Goal: Information Seeking & Learning: Get advice/opinions

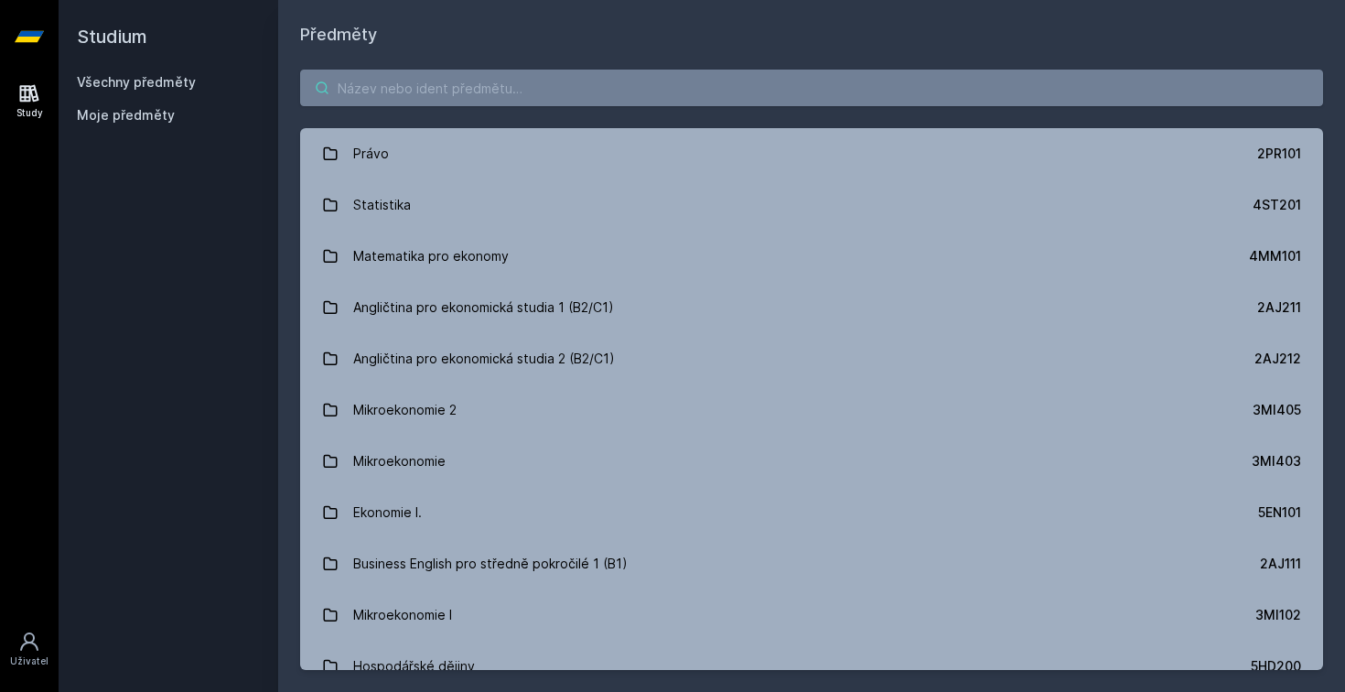
click at [385, 100] on input "search" at bounding box center [811, 88] width 1023 height 37
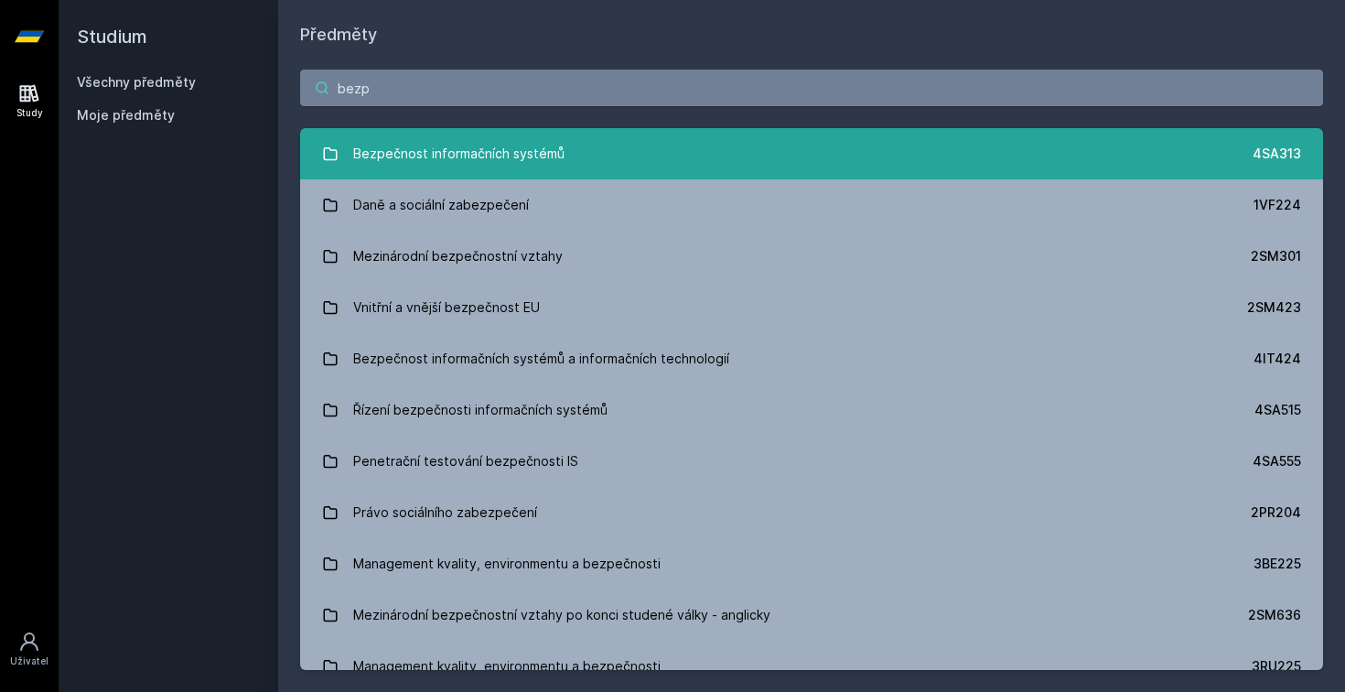
type input "bezp"
click at [415, 166] on div "Bezpečnost informačních systémů" at bounding box center [458, 153] width 211 height 37
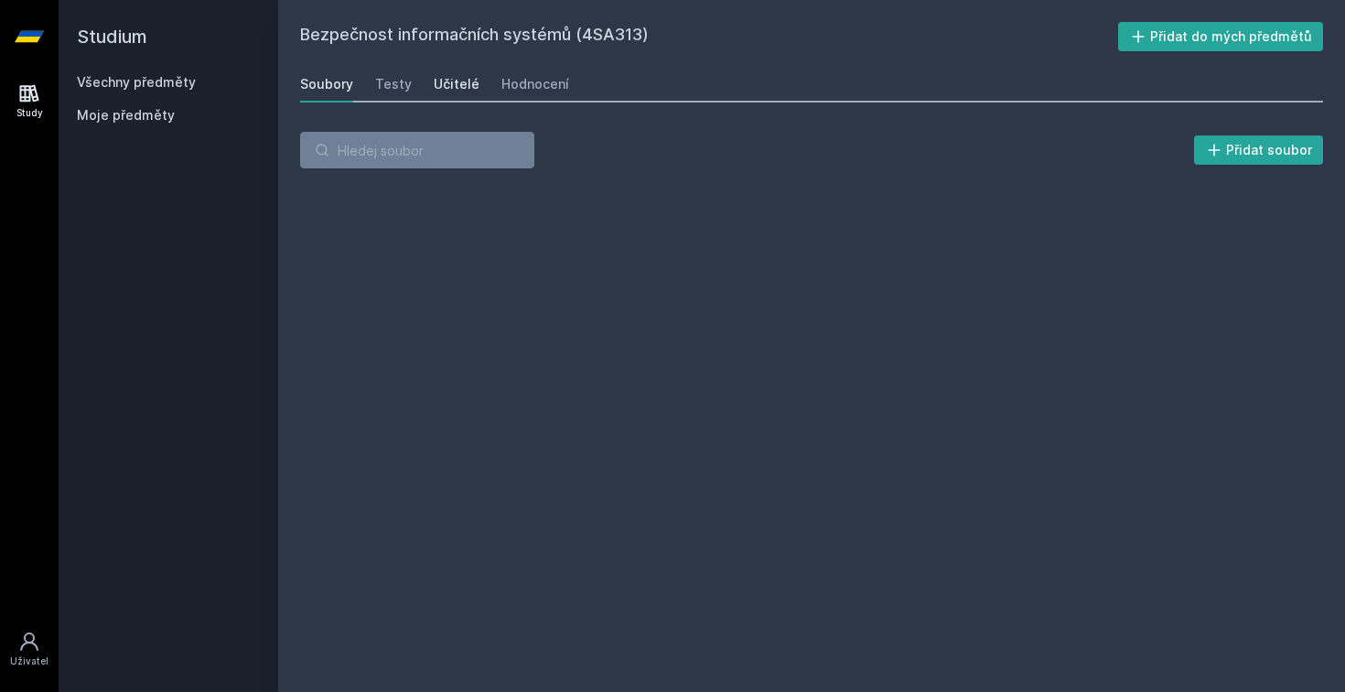
click at [455, 71] on link "Učitelé" at bounding box center [457, 84] width 46 height 37
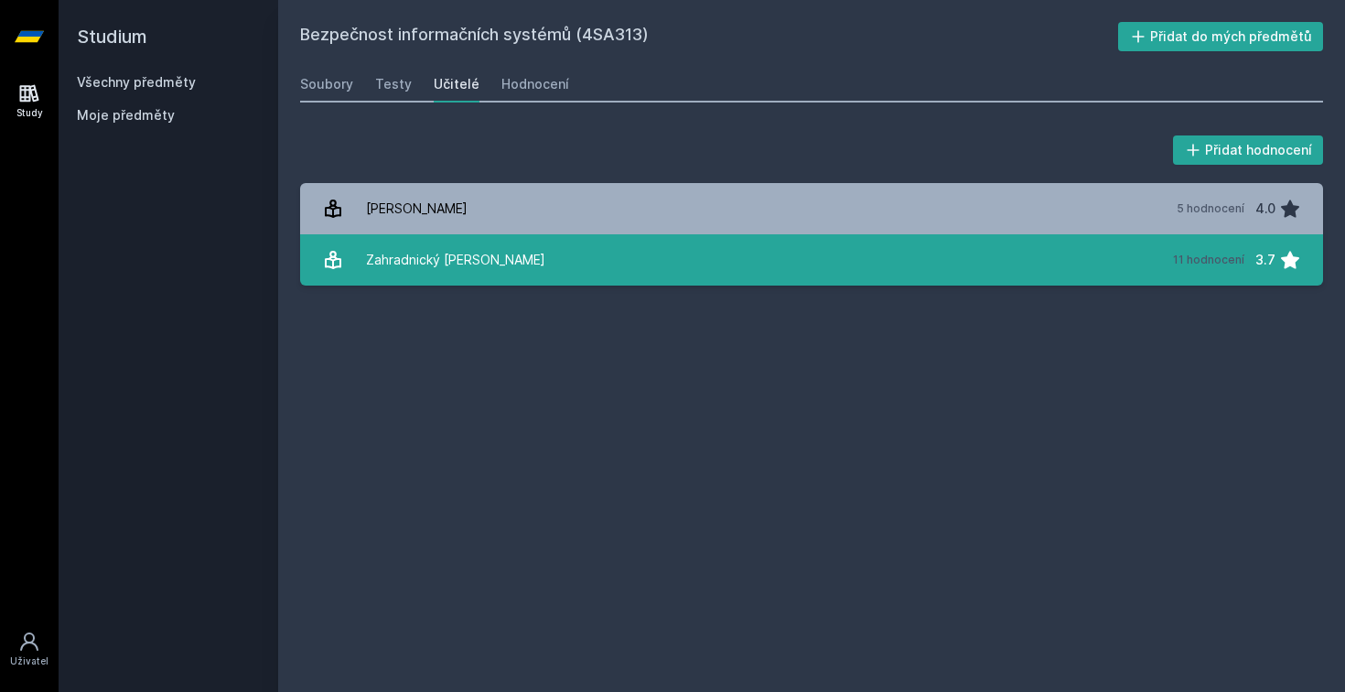
click at [457, 281] on link "Zahradnický [PERSON_NAME] 11 hodnocení 3.7" at bounding box center [811, 259] width 1023 height 51
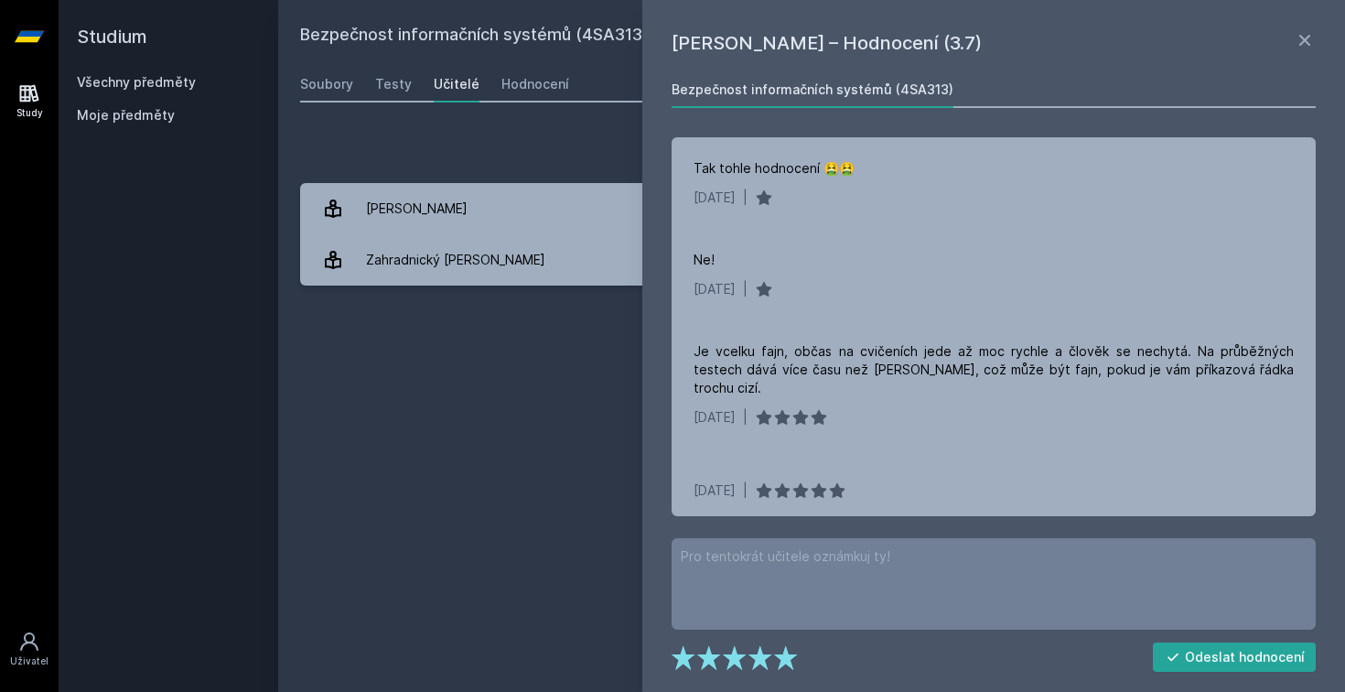
click at [564, 148] on div "Přidat hodnocení" at bounding box center [811, 150] width 1023 height 37
click at [1310, 37] on icon at bounding box center [1305, 40] width 22 height 22
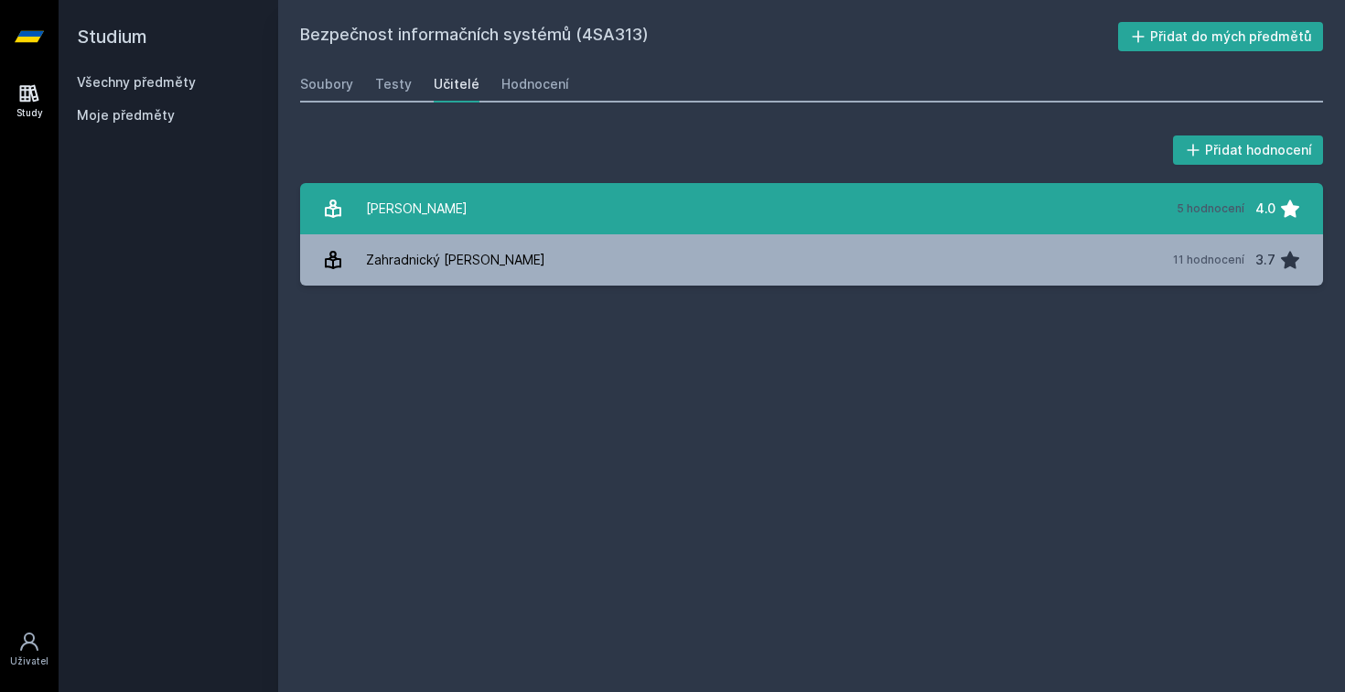
click at [908, 207] on link "[PERSON_NAME] 5 hodnocení 4.0" at bounding box center [811, 208] width 1023 height 51
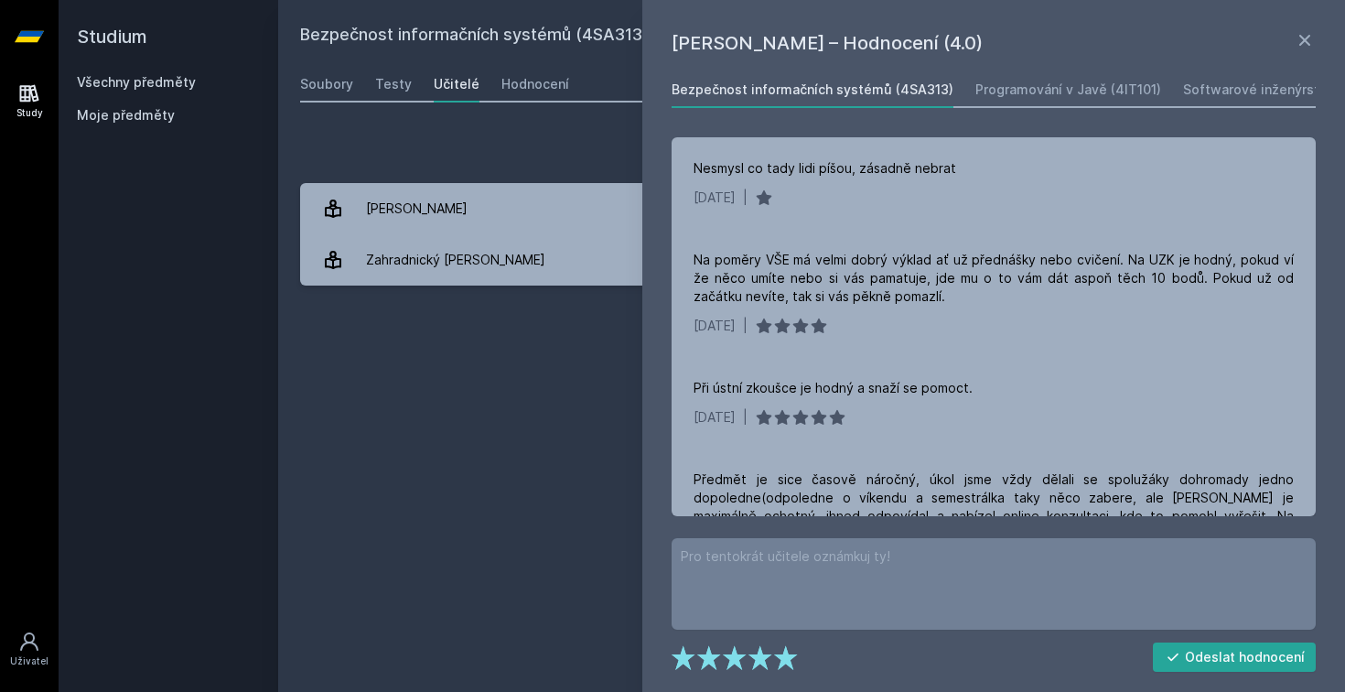
click at [545, 156] on div "Přidat hodnocení" at bounding box center [811, 150] width 1023 height 37
click at [1307, 39] on icon at bounding box center [1304, 40] width 11 height 11
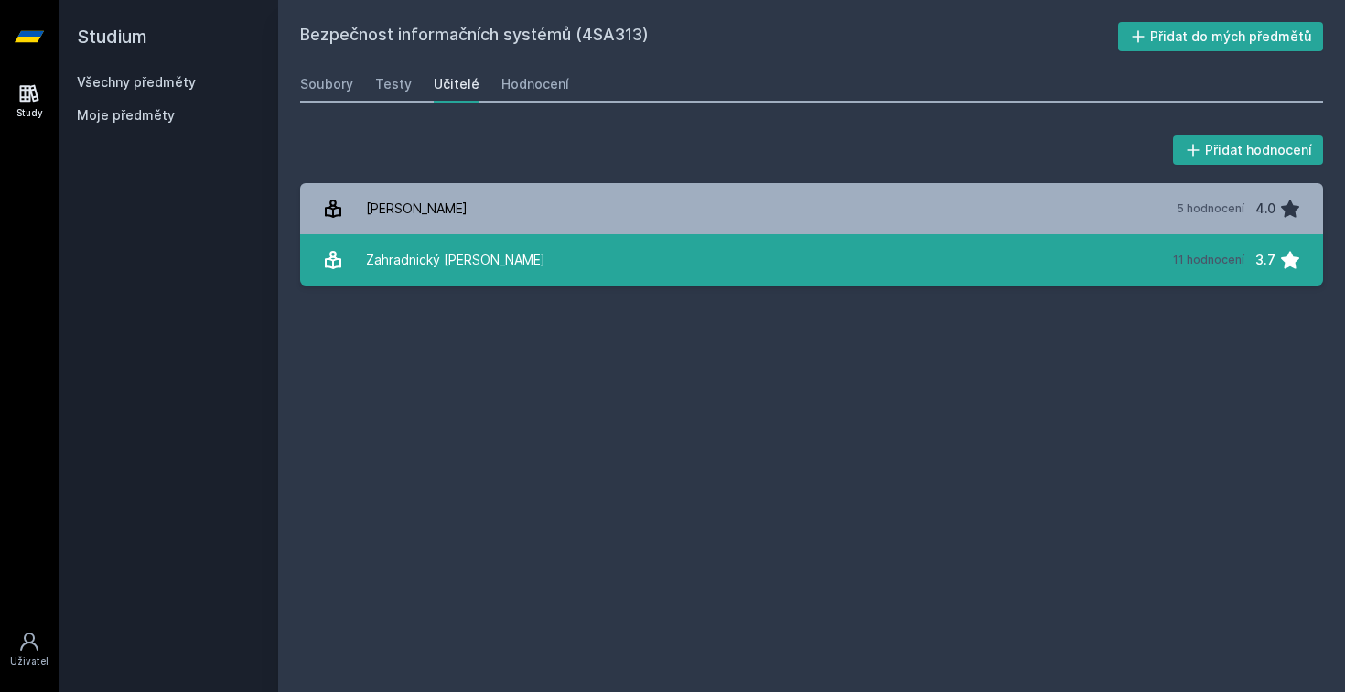
click at [789, 247] on link "Zahradnický [PERSON_NAME] 11 hodnocení 3.7" at bounding box center [811, 259] width 1023 height 51
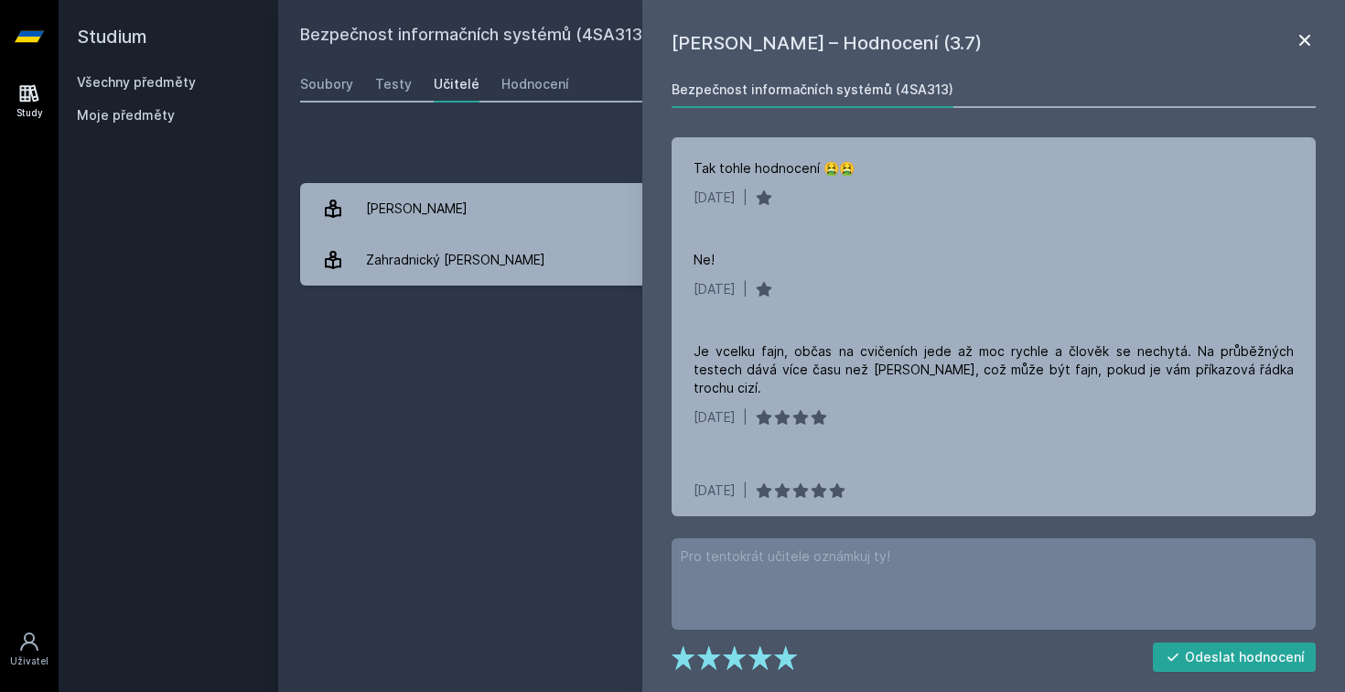
click at [1306, 33] on icon at bounding box center [1305, 40] width 22 height 22
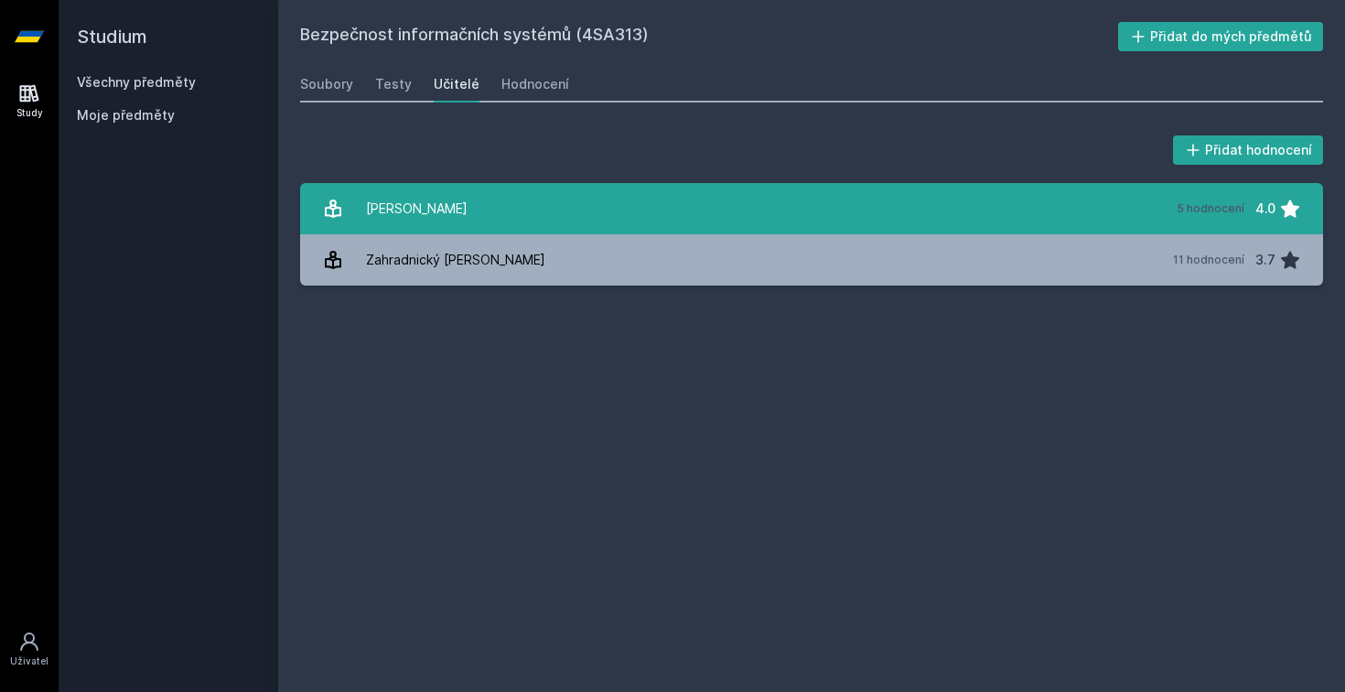
click at [670, 219] on link "[PERSON_NAME] 5 hodnocení 4.0" at bounding box center [811, 208] width 1023 height 51
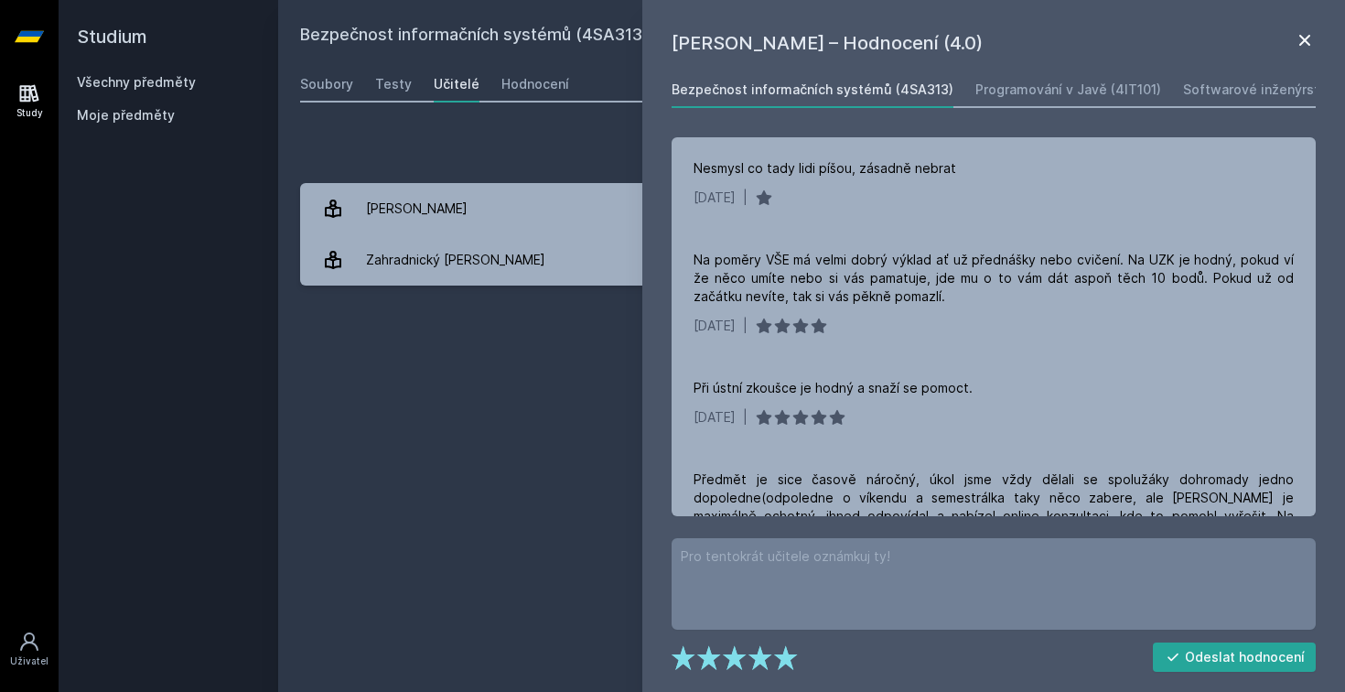
click at [1307, 31] on icon at bounding box center [1305, 40] width 22 height 22
